Goal: Task Accomplishment & Management: Manage account settings

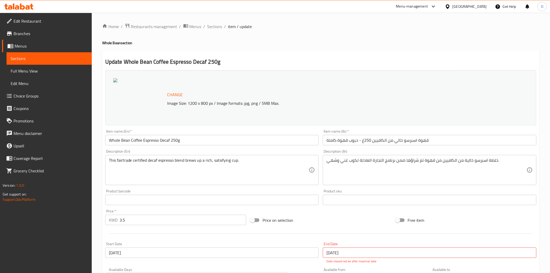
click at [483, 13] on div "​ Menu-management [GEOGRAPHIC_DATA] Get Help O Edit Restaurant Branches Menus S…" at bounding box center [275, 143] width 550 height 260
click at [483, 7] on div "[GEOGRAPHIC_DATA]" at bounding box center [469, 7] width 34 height 6
click at [429, 135] on div "[GEOGRAPHIC_DATA]" at bounding box center [430, 136] width 34 height 6
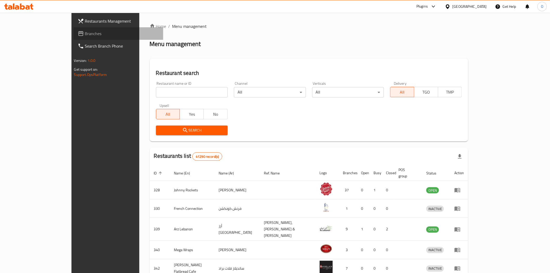
click at [85, 34] on span "Branches" at bounding box center [122, 33] width 74 height 6
